Goal: Task Accomplishment & Management: Use online tool/utility

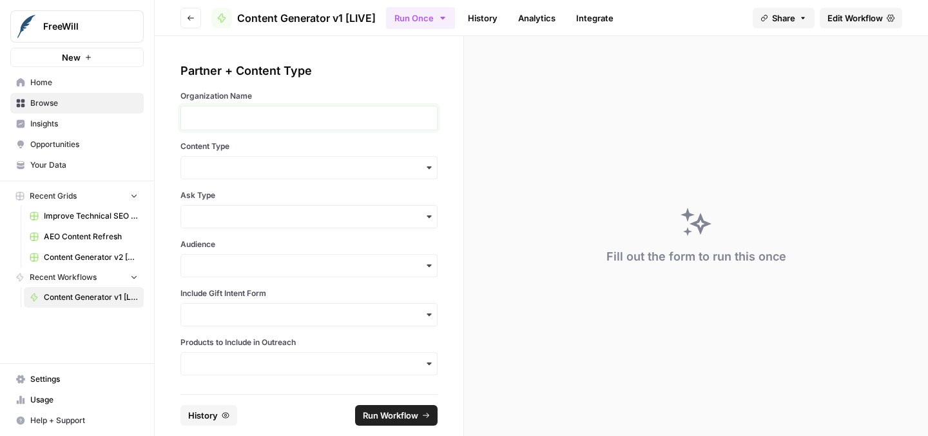
click at [286, 113] on p at bounding box center [309, 118] width 240 height 13
click at [298, 170] on input "Content Type" at bounding box center [309, 167] width 240 height 13
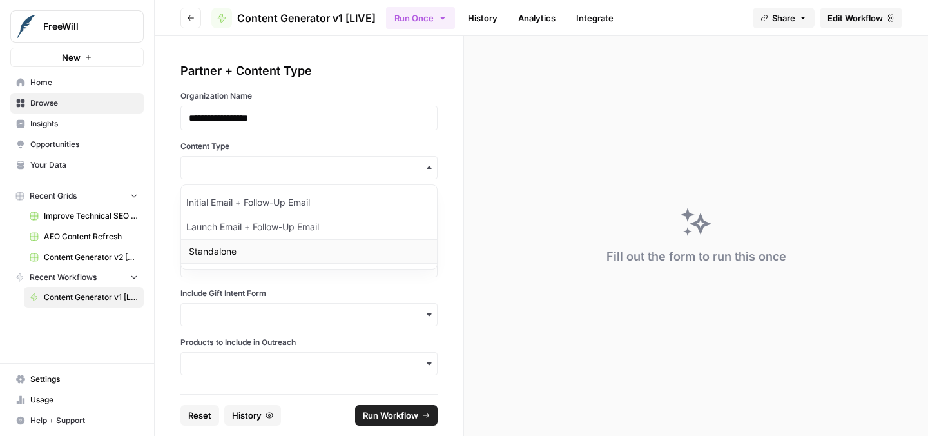
click at [289, 255] on div "Standalone" at bounding box center [309, 251] width 256 height 24
click at [271, 223] on div "button" at bounding box center [309, 216] width 257 height 23
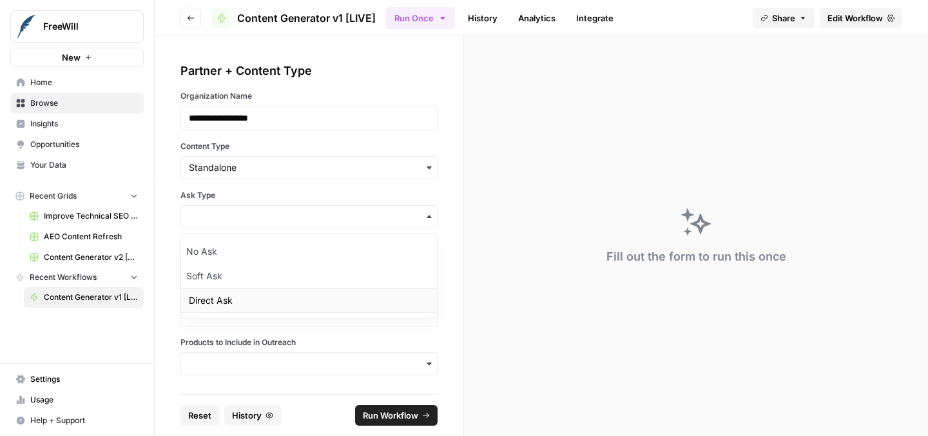
click at [266, 291] on div "Direct Ask" at bounding box center [309, 300] width 256 height 24
click at [257, 262] on input "Audience" at bounding box center [309, 265] width 240 height 13
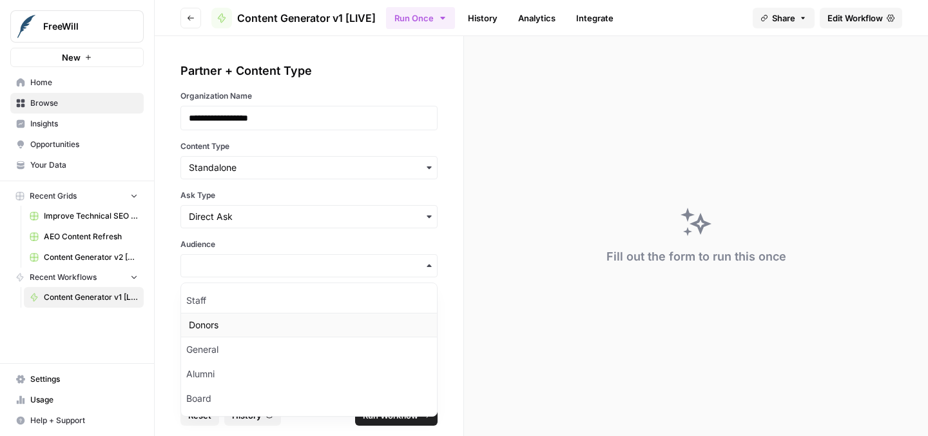
click at [255, 329] on div "Donors" at bounding box center [309, 325] width 256 height 24
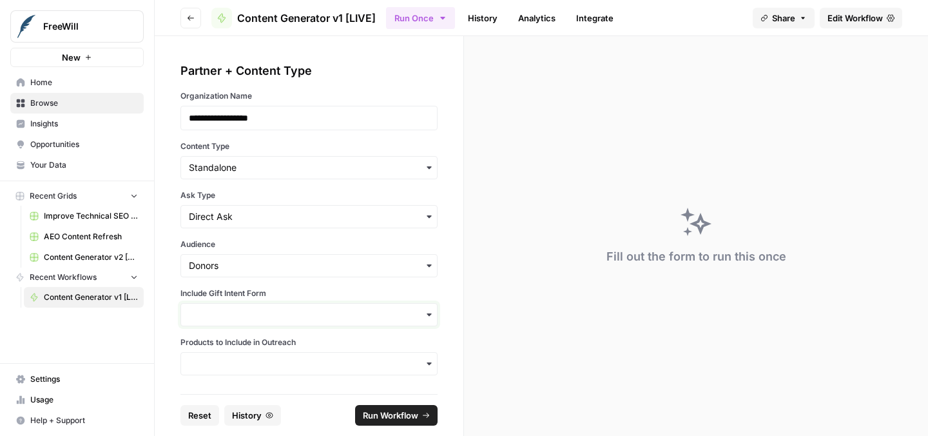
click at [252, 315] on input "Include Gift Intent Form" at bounding box center [309, 314] width 240 height 13
click at [251, 348] on div "Yes" at bounding box center [309, 349] width 256 height 24
click at [256, 367] on input "Products to Include in Outreach" at bounding box center [309, 363] width 240 height 13
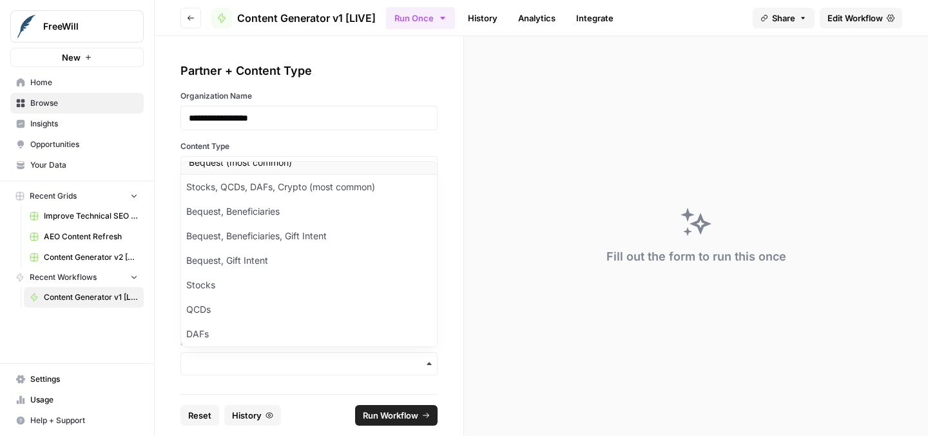
scroll to position [5, 0]
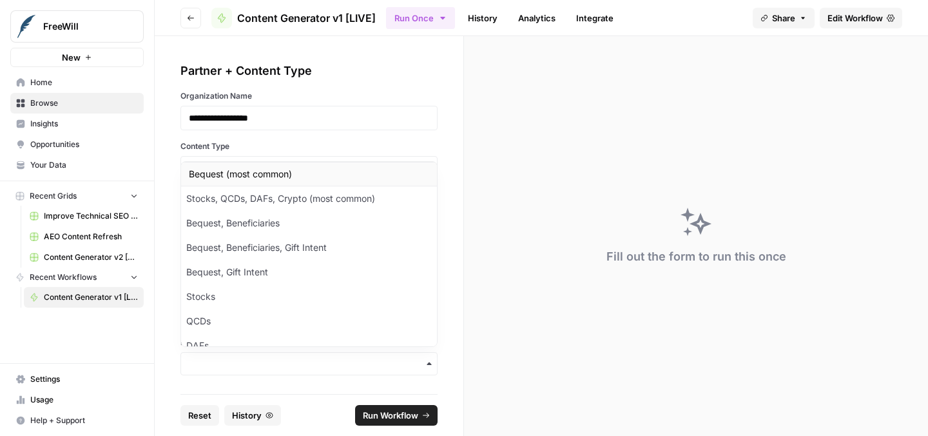
click at [247, 169] on div "Bequest (most common)" at bounding box center [309, 174] width 256 height 24
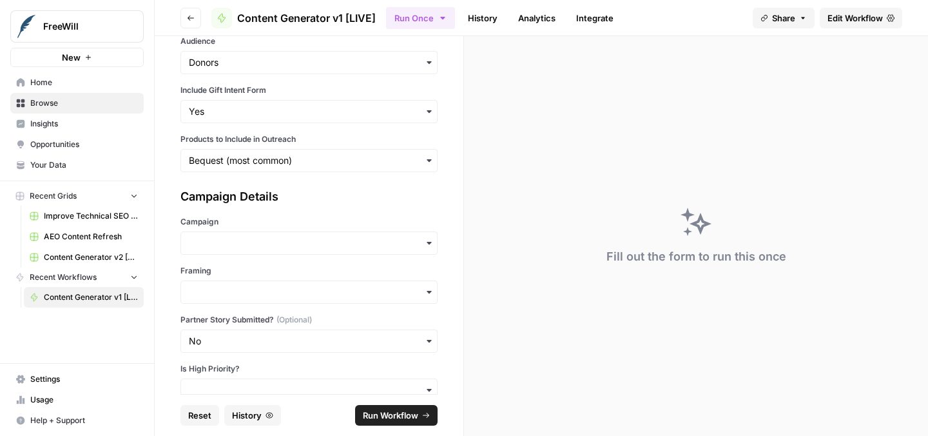
scroll to position [214, 0]
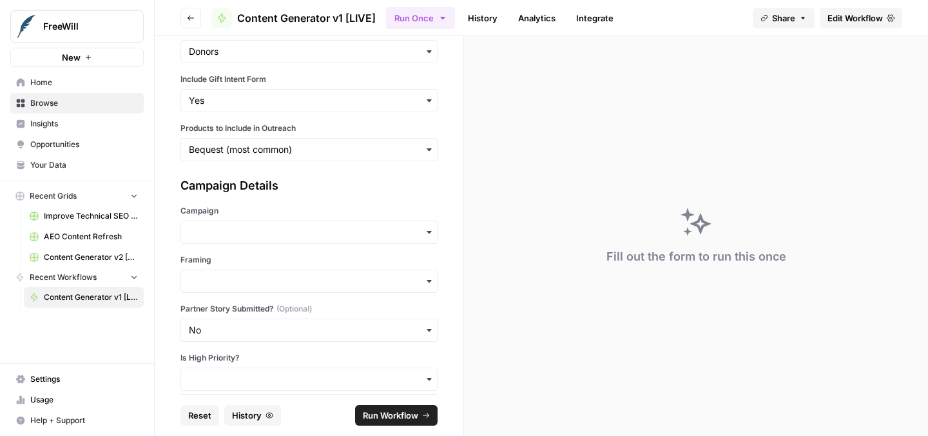
click at [260, 217] on div "Campaign" at bounding box center [309, 224] width 257 height 39
click at [258, 224] on div "button" at bounding box center [309, 231] width 257 height 23
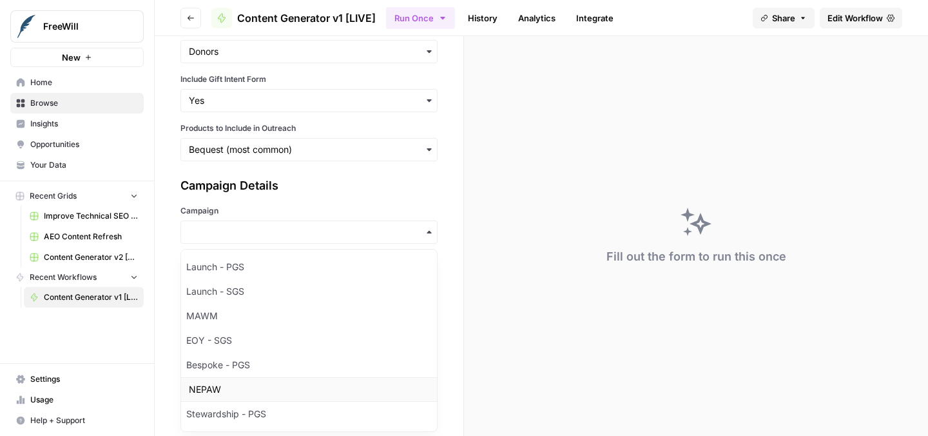
click at [256, 384] on div "NEPAW" at bounding box center [309, 389] width 256 height 24
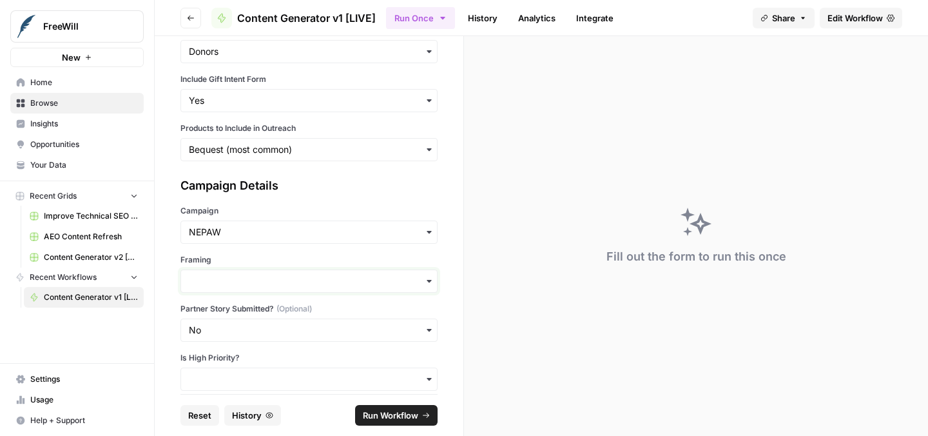
click at [259, 284] on input "Framing" at bounding box center [309, 281] width 240 height 13
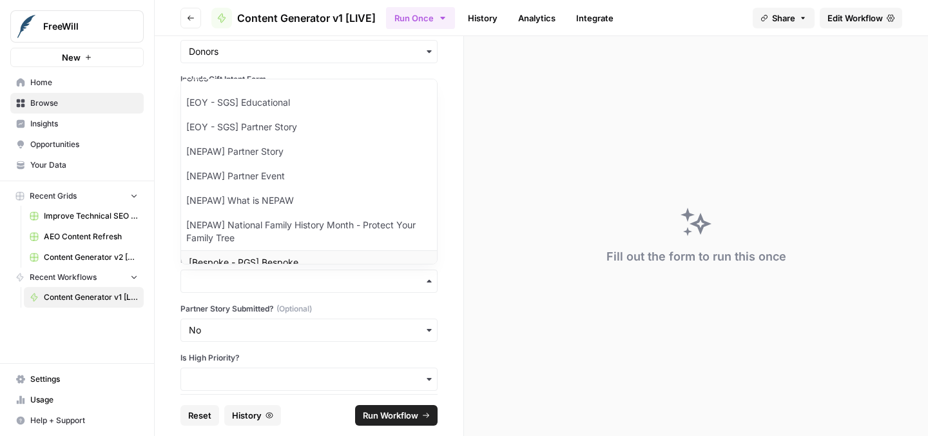
scroll to position [183, 0]
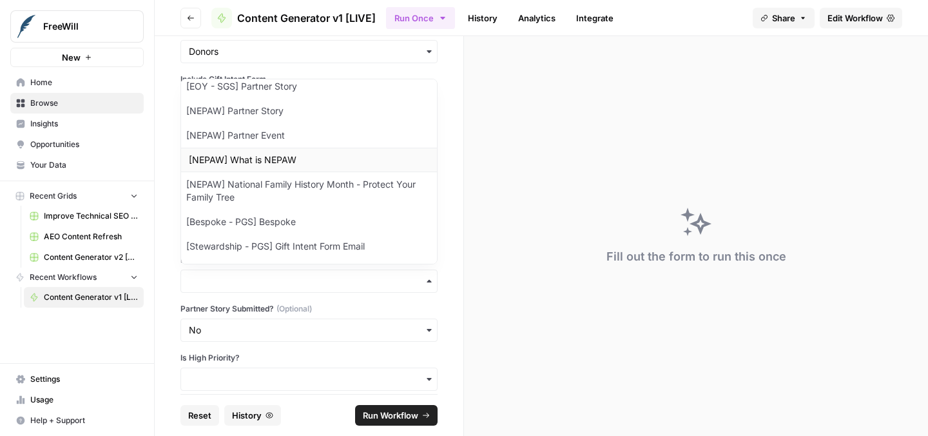
click at [262, 152] on div "[NEPAW] What is NEPAW" at bounding box center [309, 160] width 256 height 24
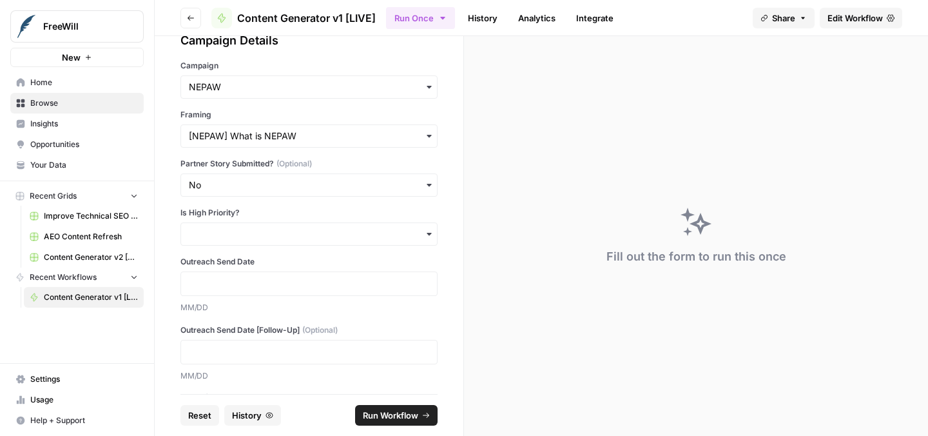
scroll to position [362, 0]
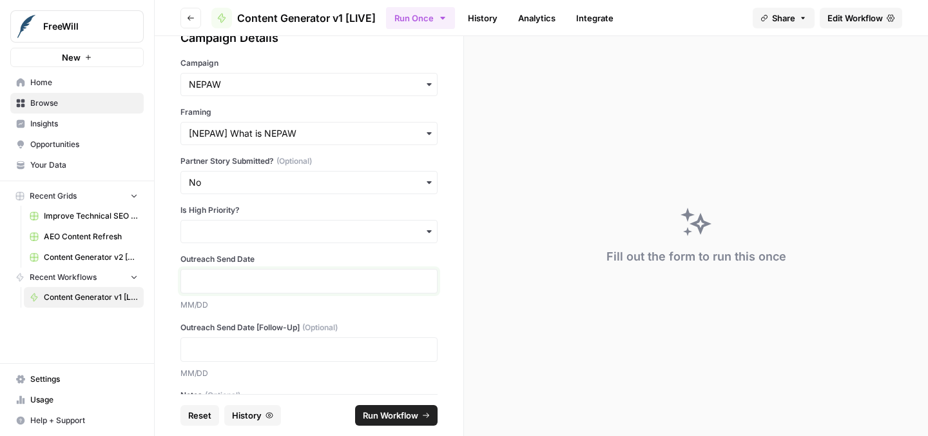
click at [284, 282] on p at bounding box center [309, 281] width 240 height 13
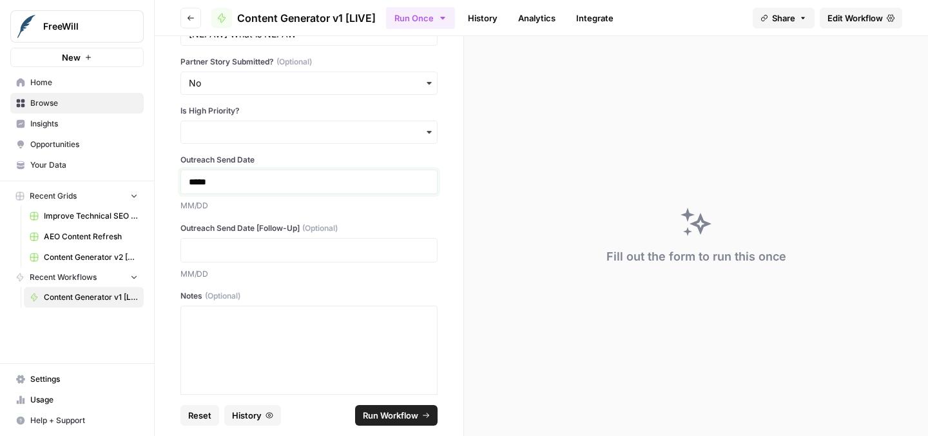
scroll to position [462, 0]
click at [257, 360] on div at bounding box center [309, 362] width 240 height 103
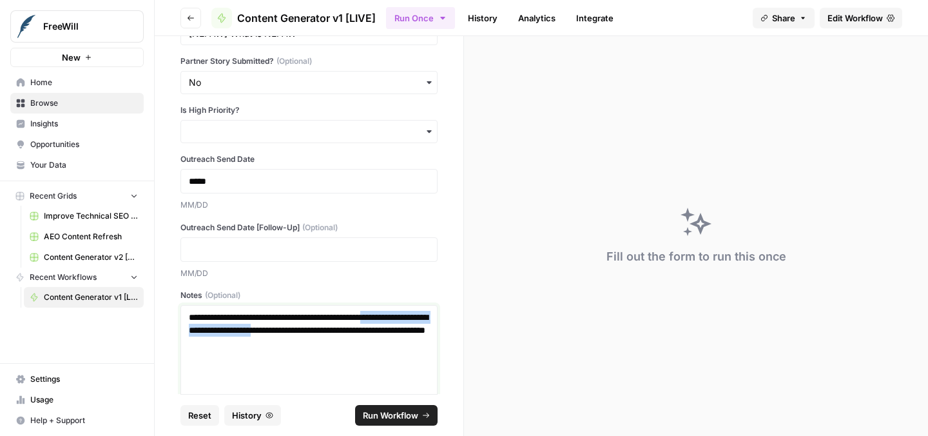
click at [189, 332] on p "**********" at bounding box center [309, 330] width 240 height 39
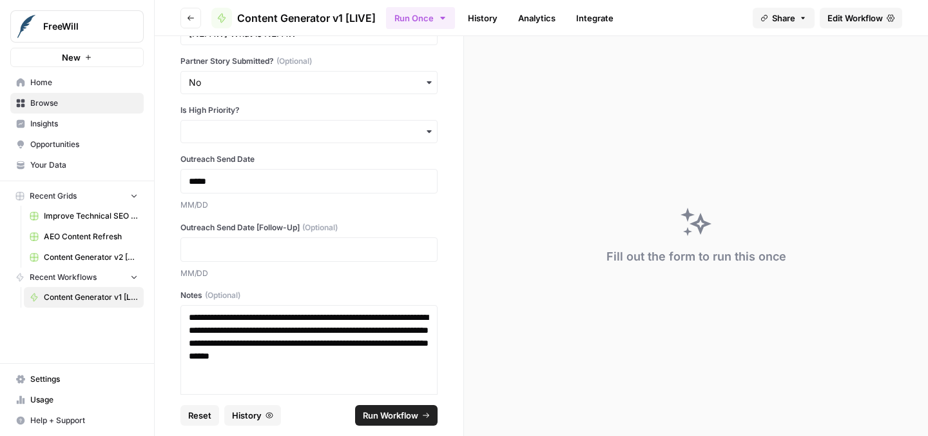
click at [407, 420] on span "Run Workflow" at bounding box center [390, 415] width 55 height 13
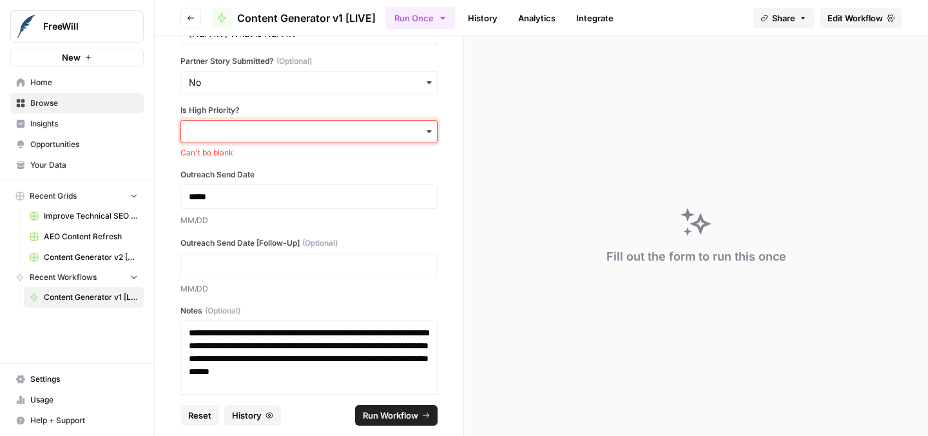
click at [357, 130] on input "Is High Priority?" at bounding box center [309, 131] width 240 height 13
click at [309, 181] on div "No" at bounding box center [309, 191] width 256 height 24
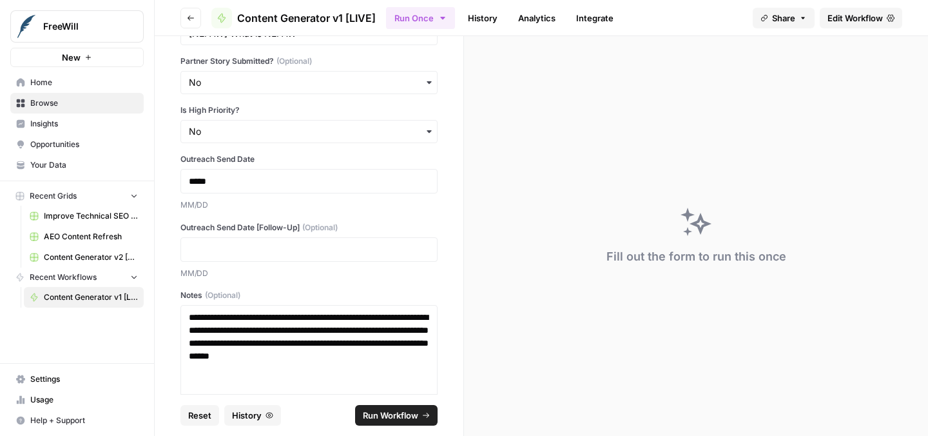
click at [393, 409] on span "Run Workflow" at bounding box center [390, 415] width 55 height 13
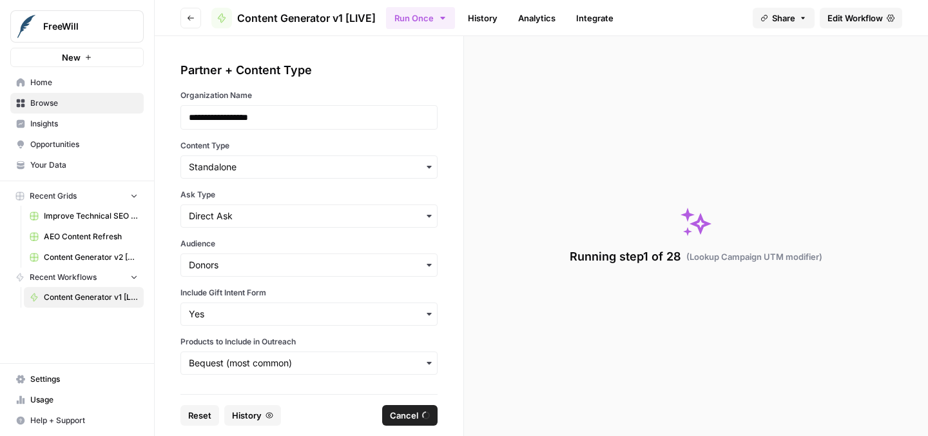
scroll to position [0, 0]
